Goal: Register for event/course

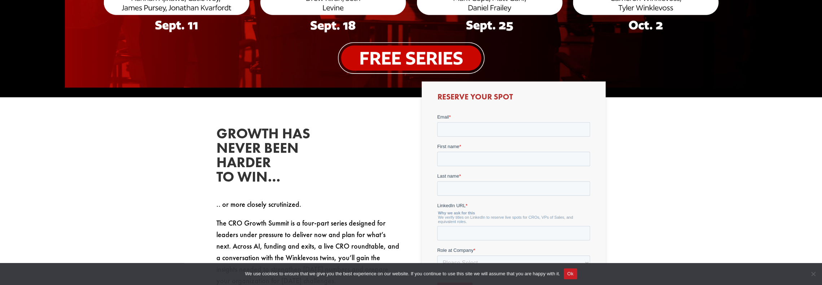
scroll to position [396, 0]
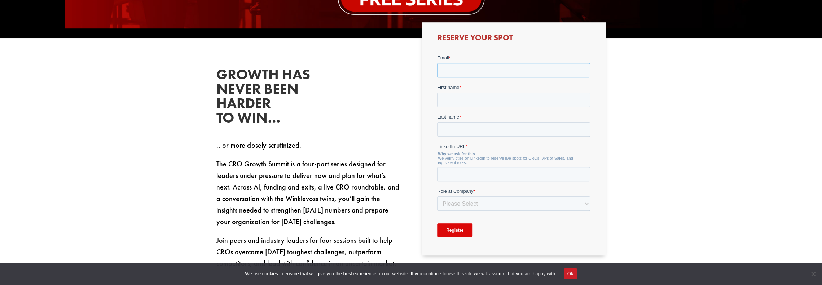
click at [466, 72] on input "Email *" at bounding box center [513, 70] width 153 height 14
type input "[EMAIL_ADDRESS][DOMAIN_NAME]"
type input "Amadeus"
type input "[PERSON_NAME]"
click at [526, 174] on input "LinkedIn URL *" at bounding box center [513, 174] width 153 height 14
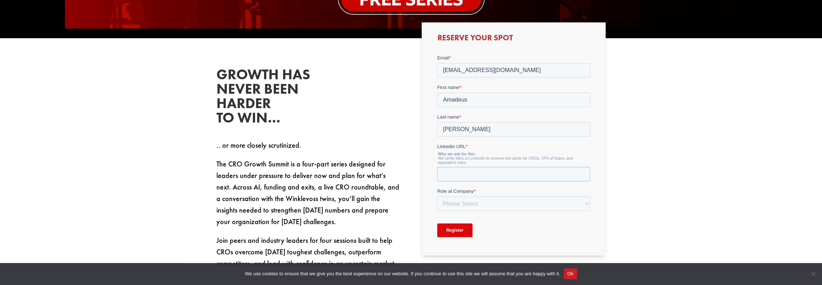
paste input "[DOMAIN_NAME][URL]"
type input "[DOMAIN_NAME][URL]"
click at [536, 202] on select "Please Select C-Level (CRO, CSO, etc) Senior Leadership (VP of Sales, VP of Ena…" at bounding box center [513, 203] width 153 height 14
select select "Senior Leadership (VP of Sales, VP of Enablement, etc)"
click at [437, 196] on select "Please Select C-Level (CRO, CSO, etc) Senior Leadership (VP of Sales, VP of Ena…" at bounding box center [513, 203] width 153 height 14
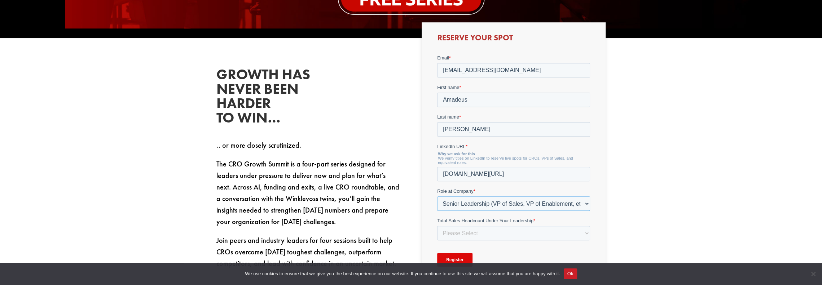
scroll to position [432, 0]
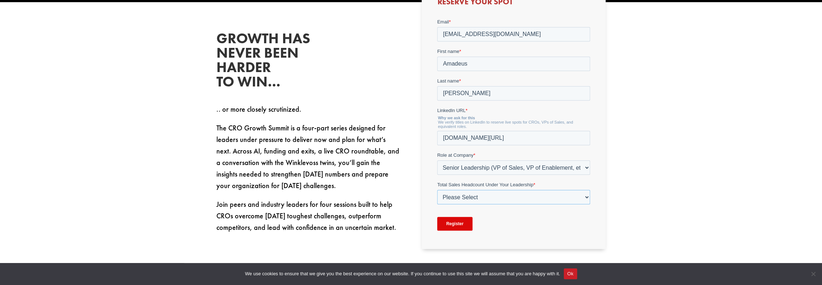
click at [543, 198] on select "Please Select Just Me 1-9 [PHONE_NUMBER] [PHONE_NUMBER]+" at bounding box center [513, 197] width 153 height 14
select select "10-19"
click at [437, 190] on select "Please Select Just Me 1-9 [PHONE_NUMBER] [PHONE_NUMBER]+" at bounding box center [513, 197] width 153 height 14
click at [460, 224] on input "Register" at bounding box center [454, 224] width 35 height 14
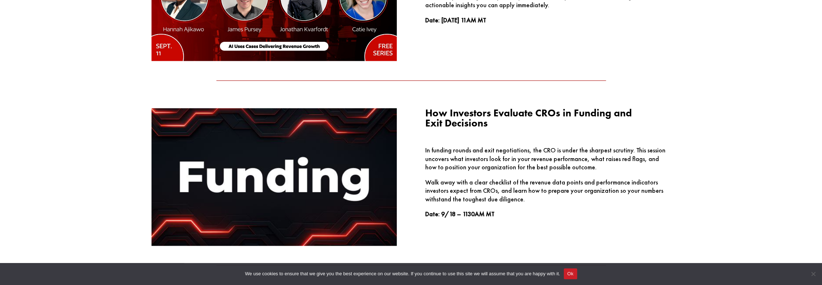
scroll to position [829, 0]
